Goal: Task Accomplishment & Management: Use online tool/utility

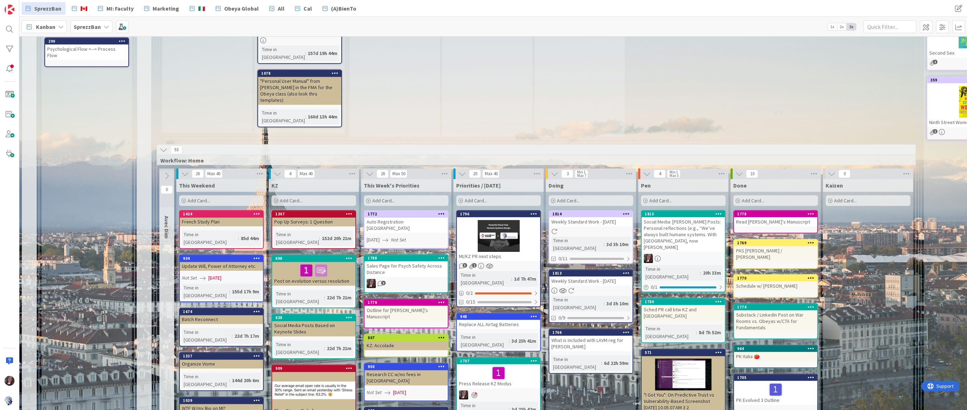
click at [586, 195] on div "Add Card..." at bounding box center [590, 200] width 85 height 11
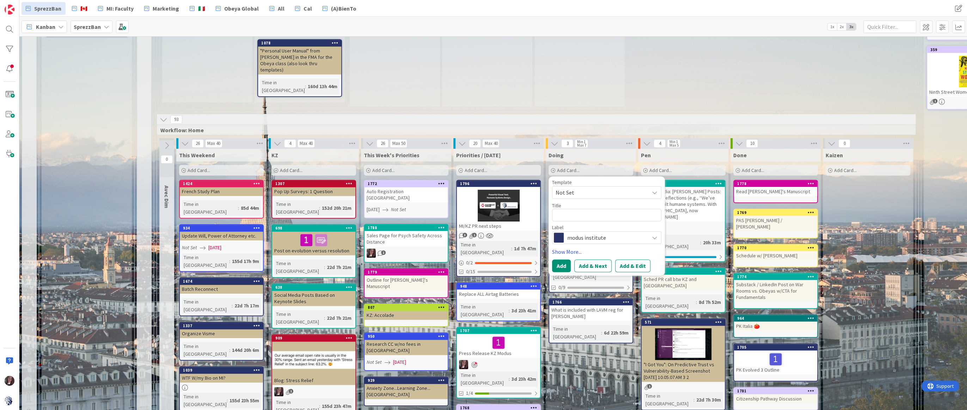
scroll to position [398, 0]
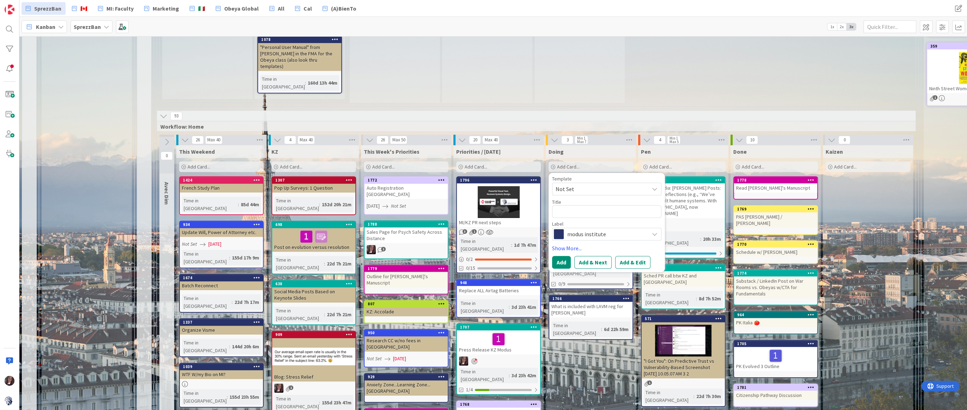
click at [475, 164] on span "Add Card..." at bounding box center [476, 167] width 23 height 6
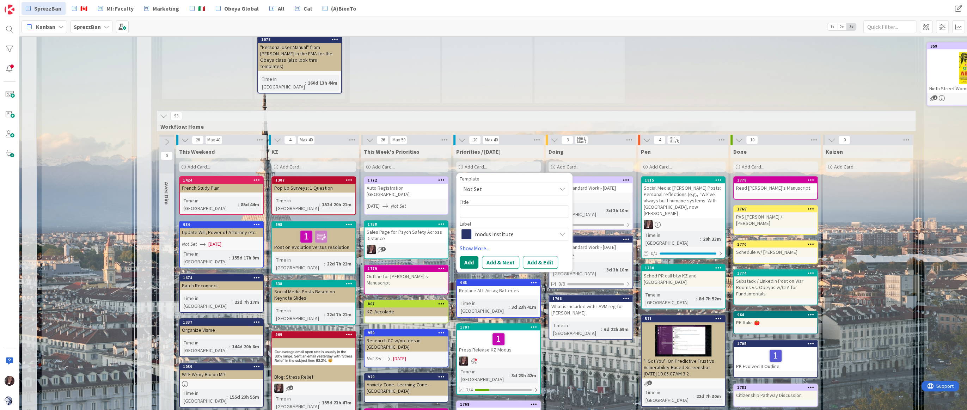
type textarea "x"
type textarea "S"
type textarea "x"
type textarea "Se"
type textarea "x"
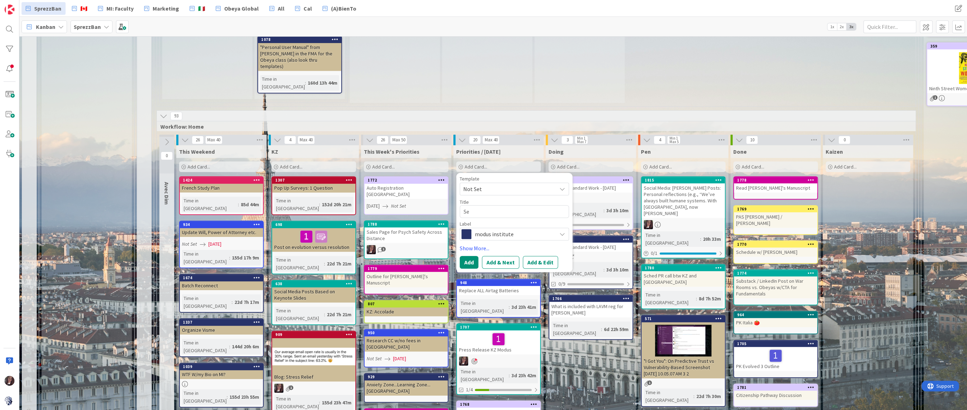
type textarea "Sey"
type textarea "x"
type textarea "Se"
type textarea "x"
type textarea "Set"
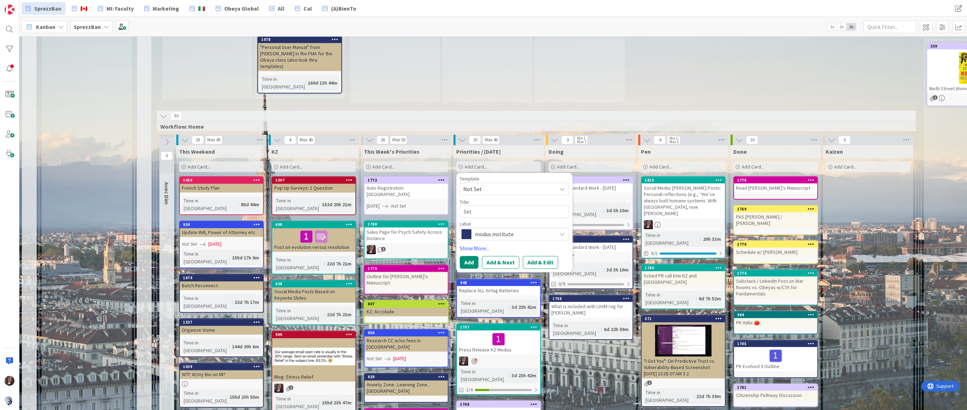
type textarea "x"
type textarea "Set"
type textarea "x"
type textarea "Set U"
type textarea "x"
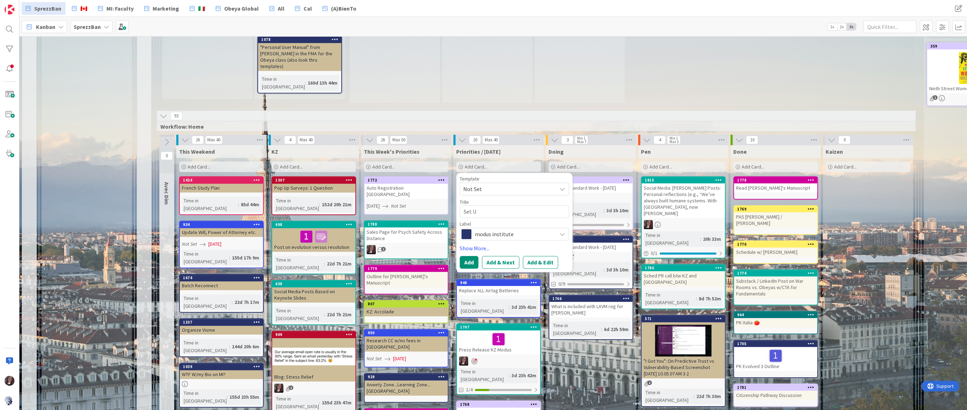
type textarea "Set Up"
type textarea "x"
type textarea "Set Up"
type textarea "x"
type textarea "Set Up O"
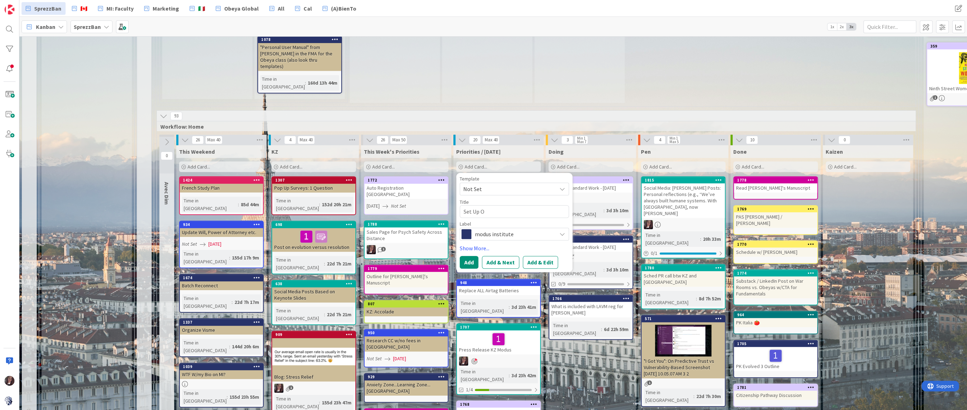
type textarea "x"
type textarea "Set Up Ob"
type textarea "x"
type textarea "Set Up Obe"
type textarea "x"
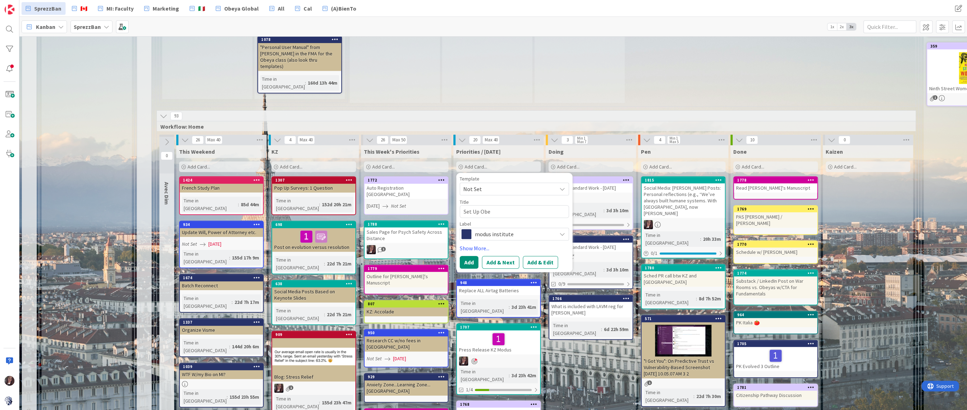
type textarea "Set Up Obey"
type textarea "x"
type textarea "Set Up Obeya"
type textarea "x"
type textarea "Set Up Obeya"
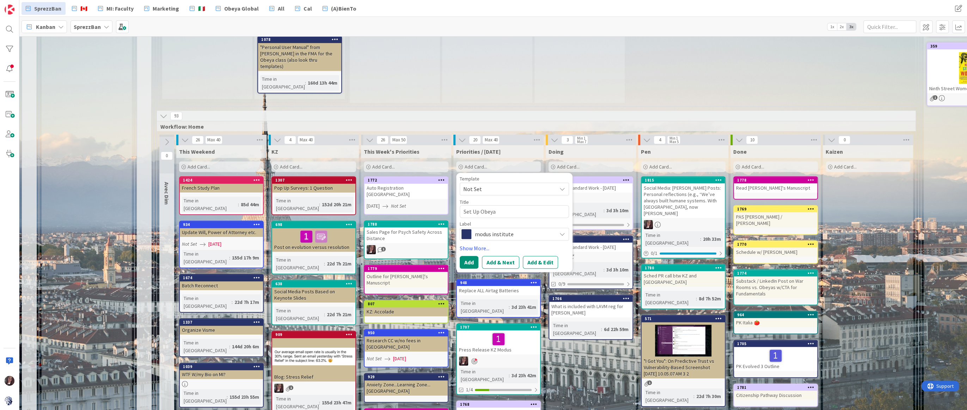
type textarea "x"
type textarea "Set Up Obeya f"
type textarea "x"
type textarea "Set Up Obeya fo"
type textarea "x"
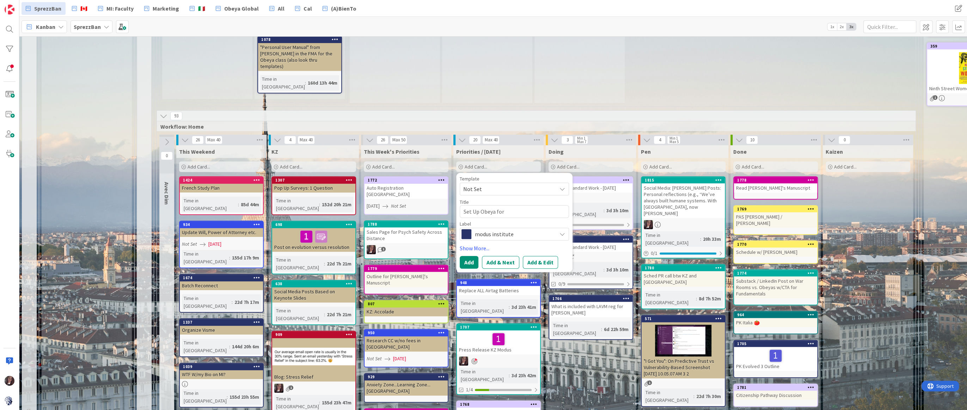
type textarea "Set Up Obeya for"
type textarea "x"
type textarea "Set Up Obeya for T"
type textarea "x"
type textarea "Set Up Obeya for TT"
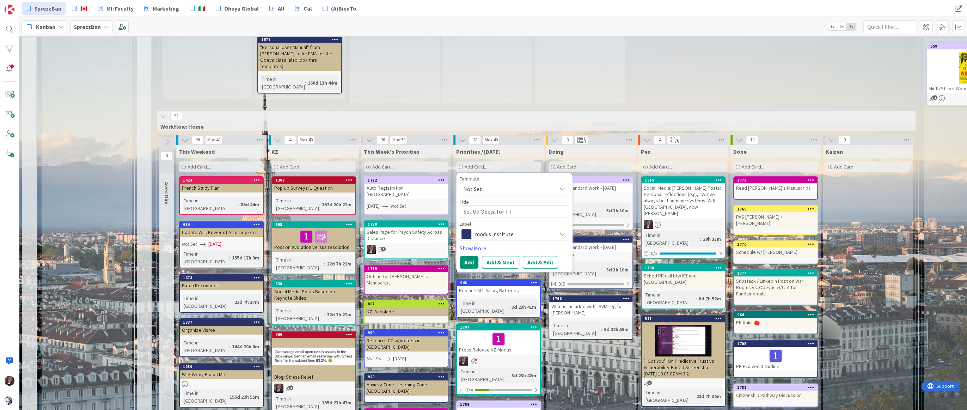
type textarea "x"
type textarea "Set Up Obeya for TTT"
click at [508, 229] on span "modus institute" at bounding box center [514, 234] width 78 height 10
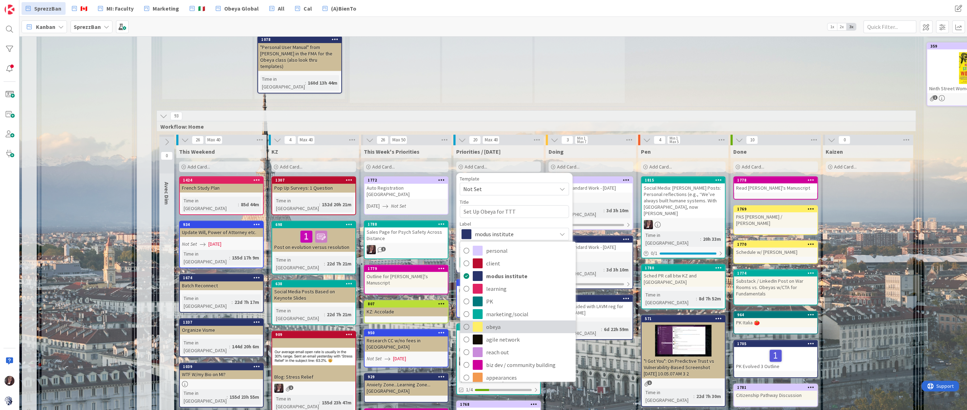
click at [467, 321] on icon at bounding box center [466, 326] width 6 height 11
type textarea "x"
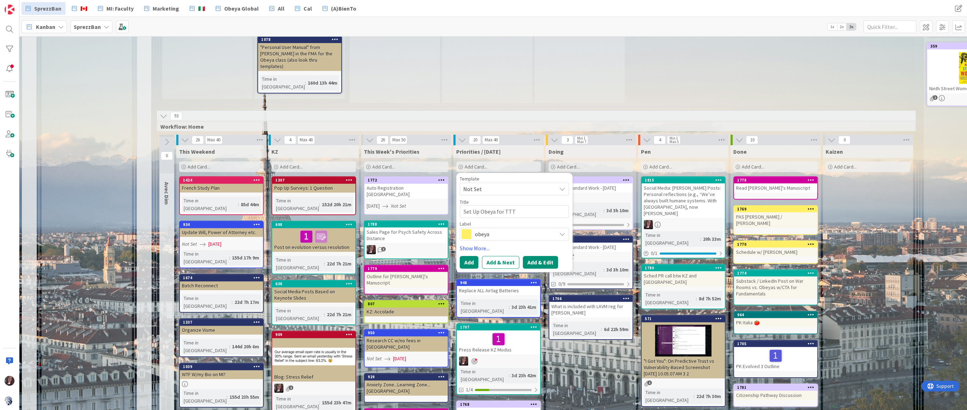
click at [530, 256] on button "Add & Edit" at bounding box center [540, 262] width 35 height 13
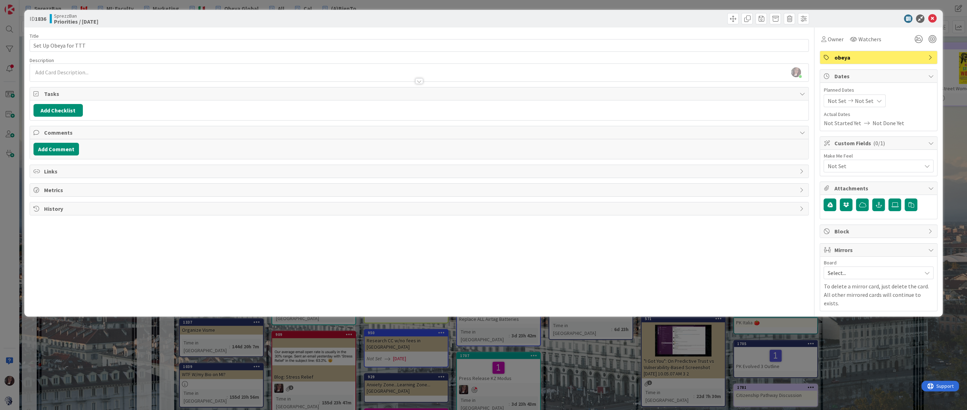
click at [863, 102] on span "Not Set" at bounding box center [863, 101] width 19 height 8
click at [907, 204] on td "29" at bounding box center [907, 202] width 14 height 13
type input "[DATE]"
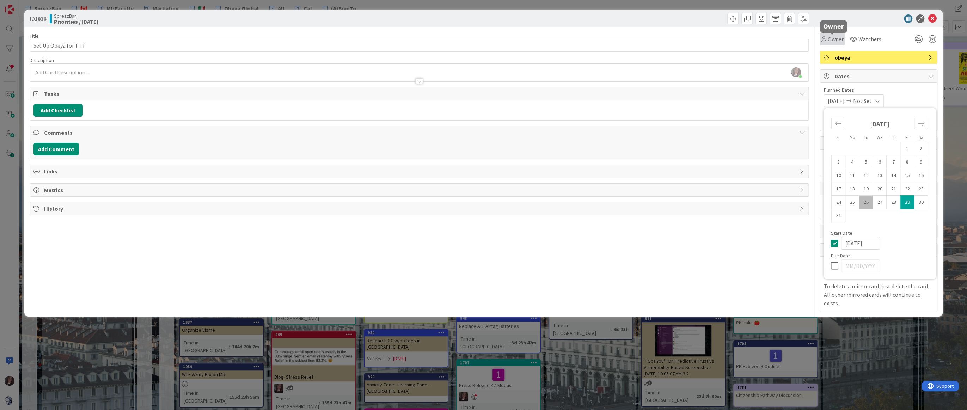
click at [831, 39] on span "Owner" at bounding box center [835, 39] width 16 height 8
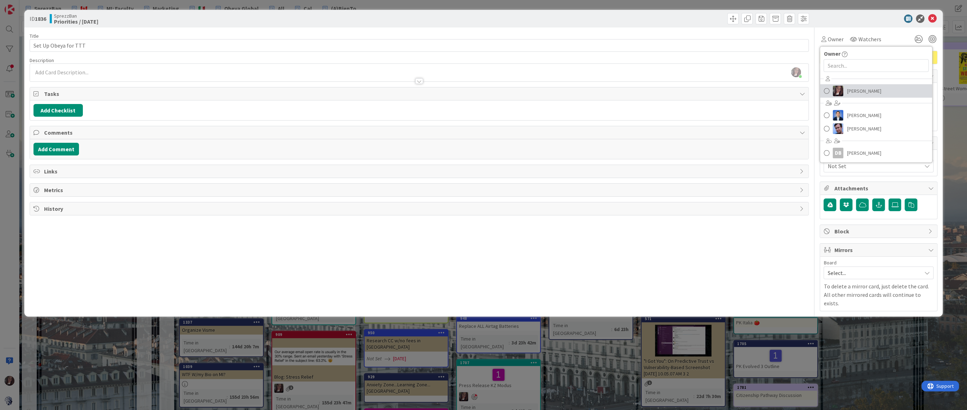
click at [827, 90] on span at bounding box center [826, 91] width 6 height 11
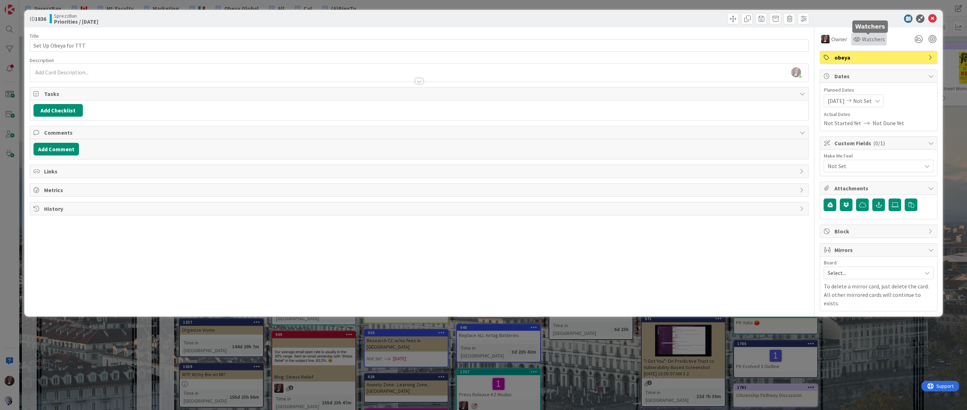
click at [871, 41] on span "Watchers" at bounding box center [872, 39] width 23 height 8
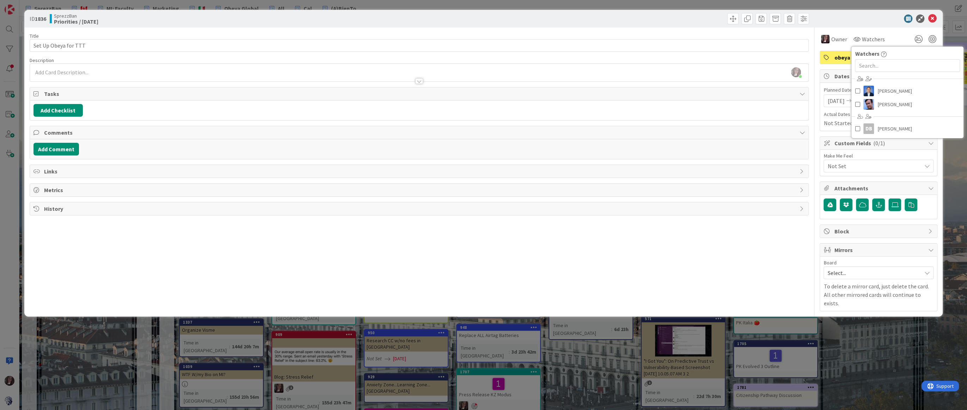
click at [869, 26] on div "ID 1836 SprezzBan Priorities / [DATE]" at bounding box center [483, 19] width 918 height 18
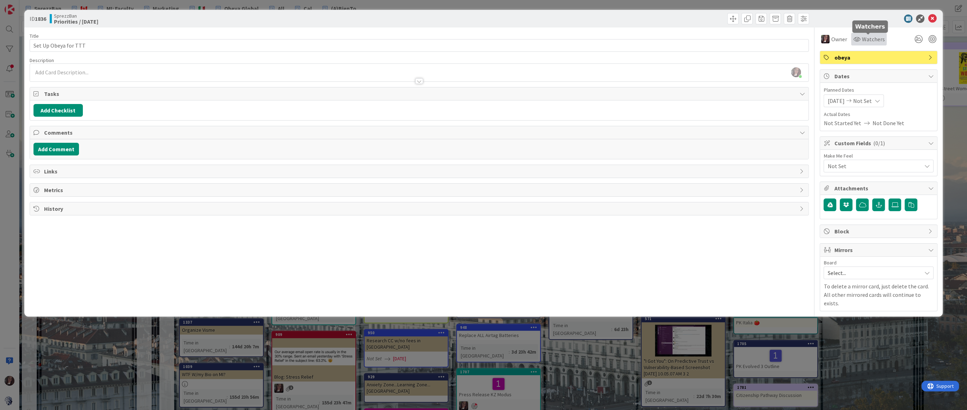
click at [859, 40] on icon at bounding box center [856, 39] width 7 height 6
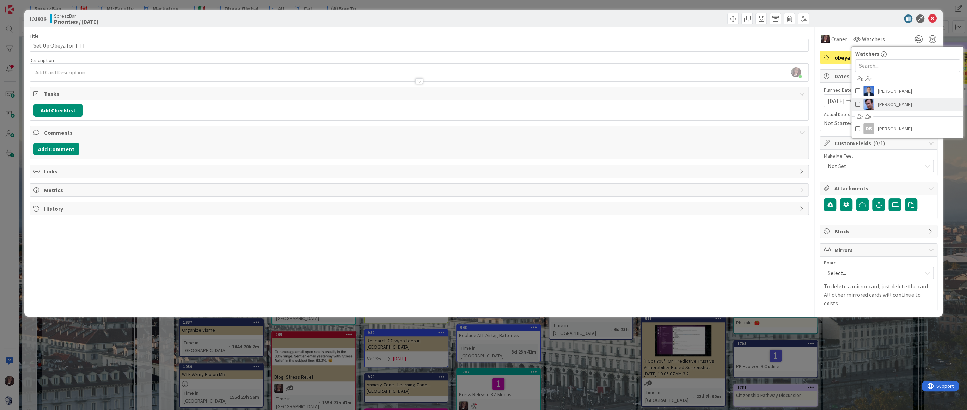
click at [858, 105] on span at bounding box center [857, 104] width 5 height 11
click at [860, 19] on div at bounding box center [874, 18] width 125 height 8
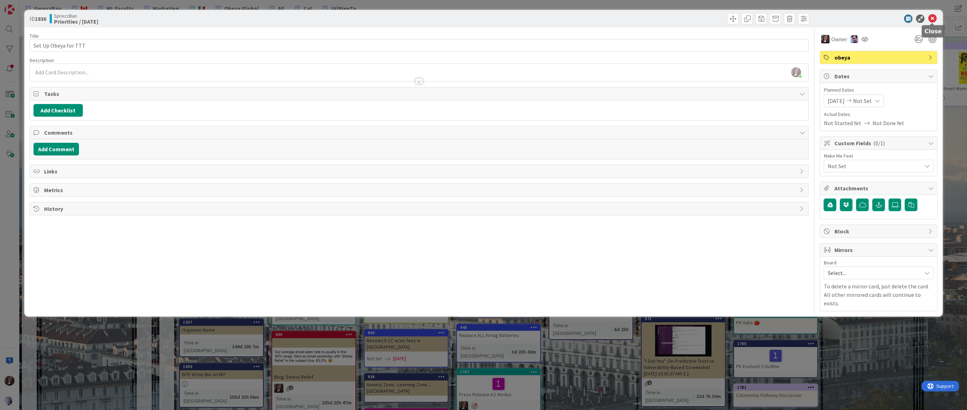
click at [930, 16] on icon at bounding box center [932, 18] width 8 height 8
